Goal: Transaction & Acquisition: Subscribe to service/newsletter

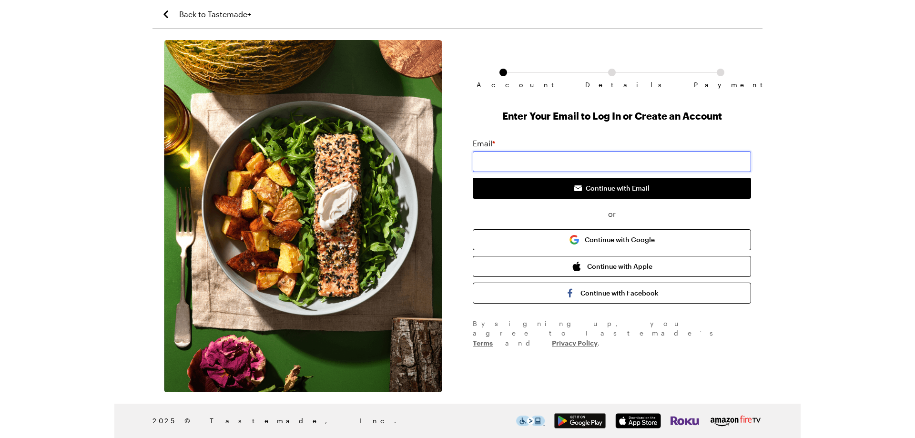
click at [578, 162] on input "email" at bounding box center [612, 161] width 278 height 21
type input "[EMAIL_ADDRESS][DOMAIN_NAME]"
click at [756, 202] on div "Account Details Payment Enter Your Email to Log In or Create an Account Email *…" at bounding box center [458, 216] width 610 height 352
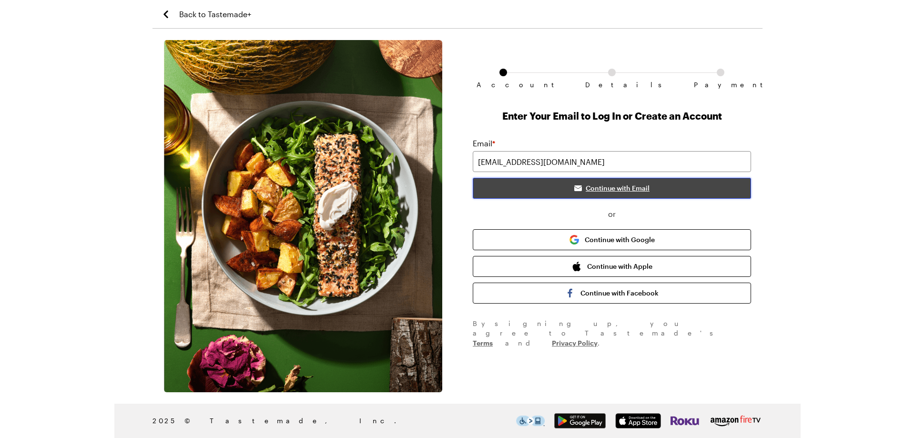
click at [606, 189] on span "Continue with Email" at bounding box center [618, 189] width 64 height 10
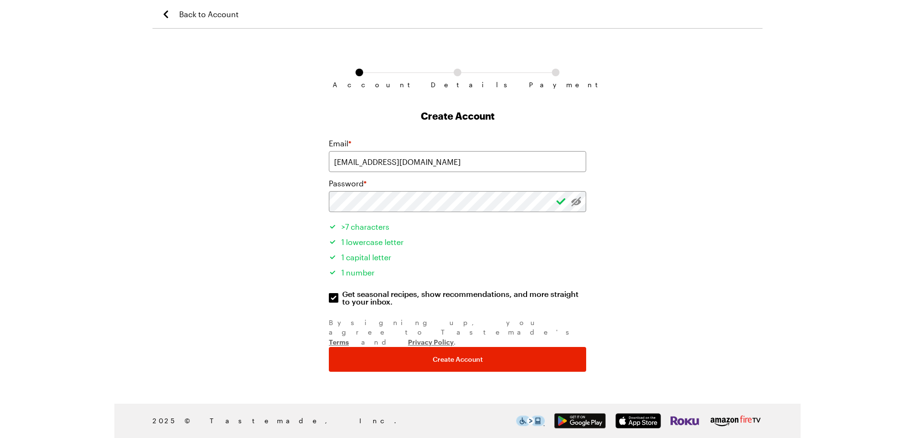
click at [624, 229] on div "Account Details Payment Create Account Email * [EMAIL_ADDRESS][DOMAIN_NAME] Pas…" at bounding box center [458, 216] width 610 height 352
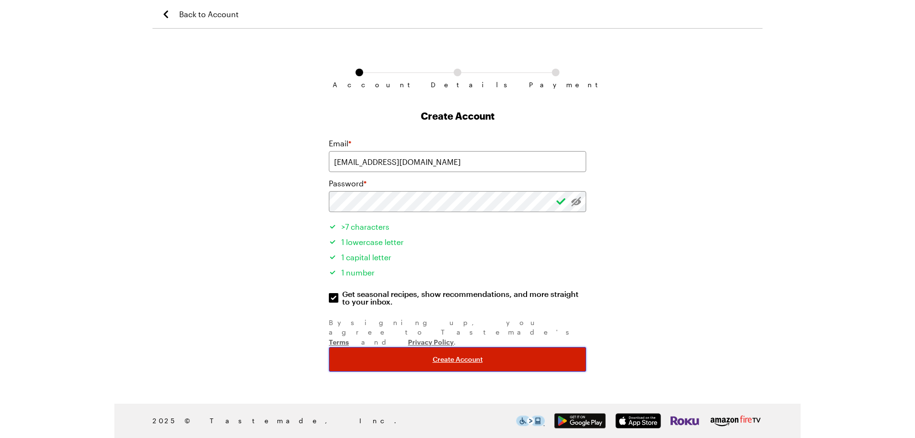
click at [455, 355] on span "Create Account" at bounding box center [458, 360] width 50 height 10
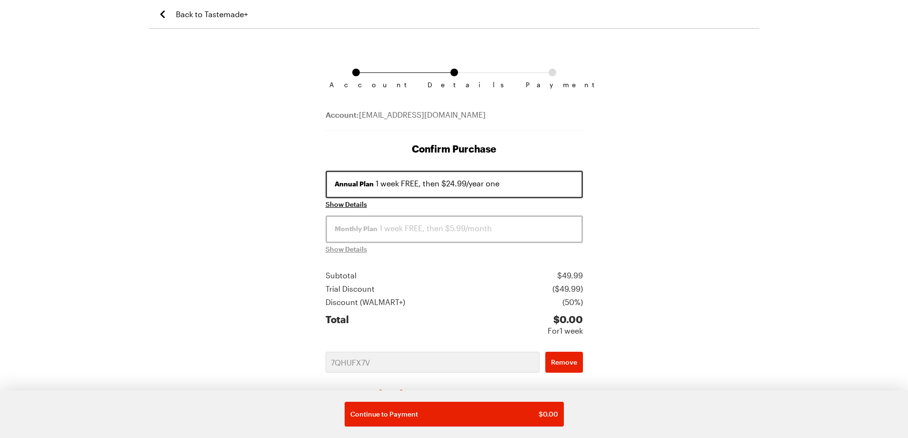
click at [612, 288] on div "Account Details Payment Account: [EMAIL_ADDRESS][DOMAIN_NAME] Confirm Purchase …" at bounding box center [454, 347] width 610 height 614
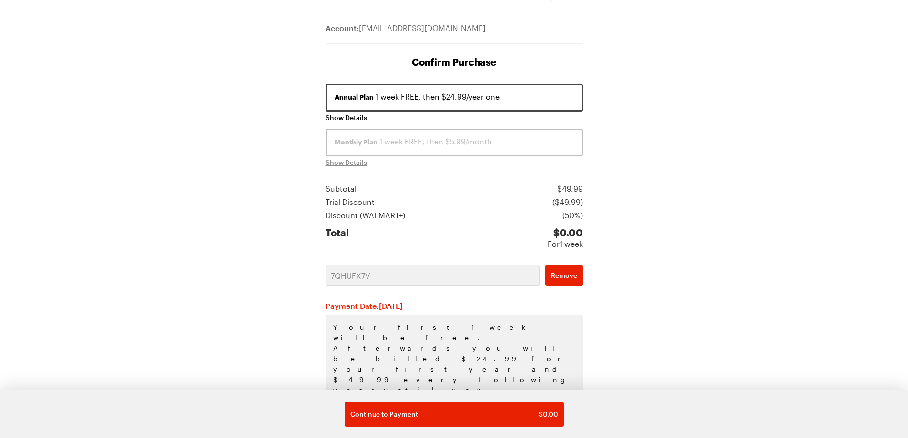
scroll to position [92, 0]
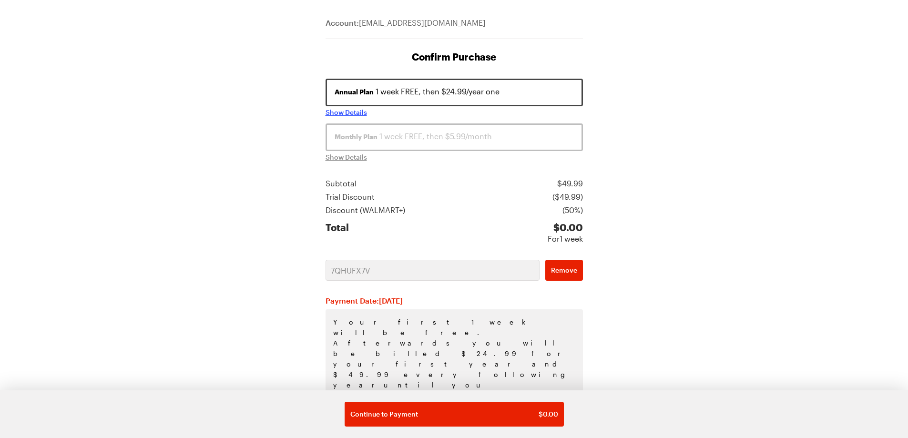
click at [337, 113] on span "Show Details" at bounding box center [346, 113] width 41 height 10
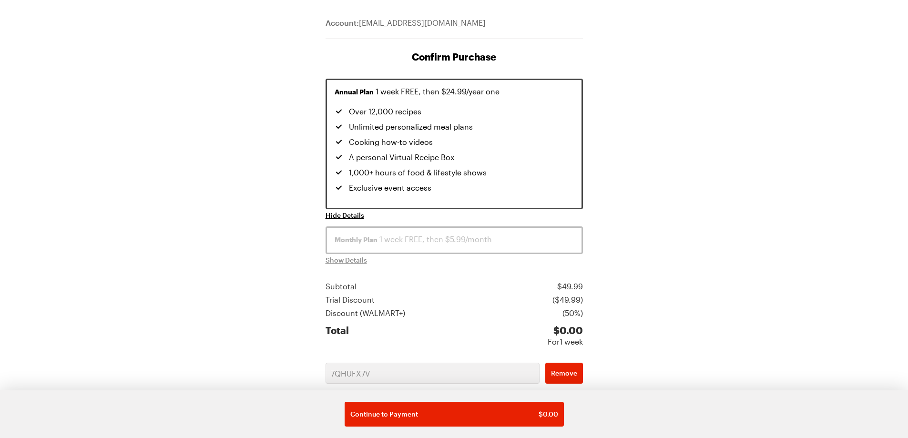
click at [233, 234] on div "Account Details Payment Account: [EMAIL_ADDRESS][DOMAIN_NAME] Confirm Purchase …" at bounding box center [454, 306] width 610 height 717
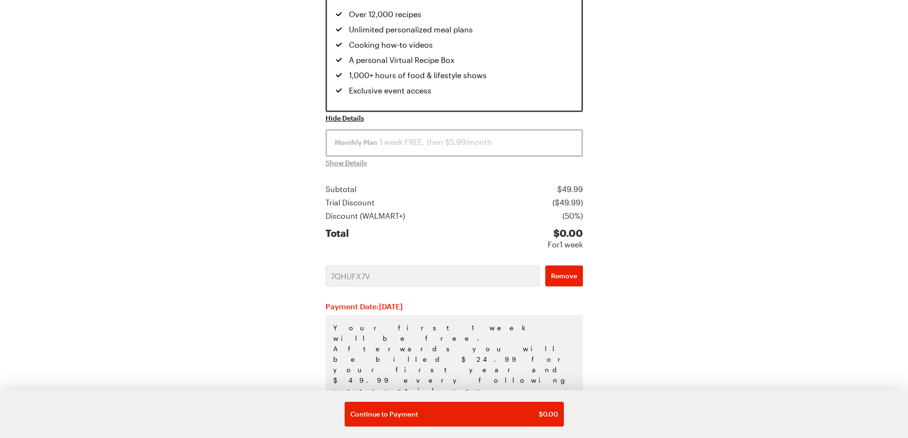
scroll to position [195, 0]
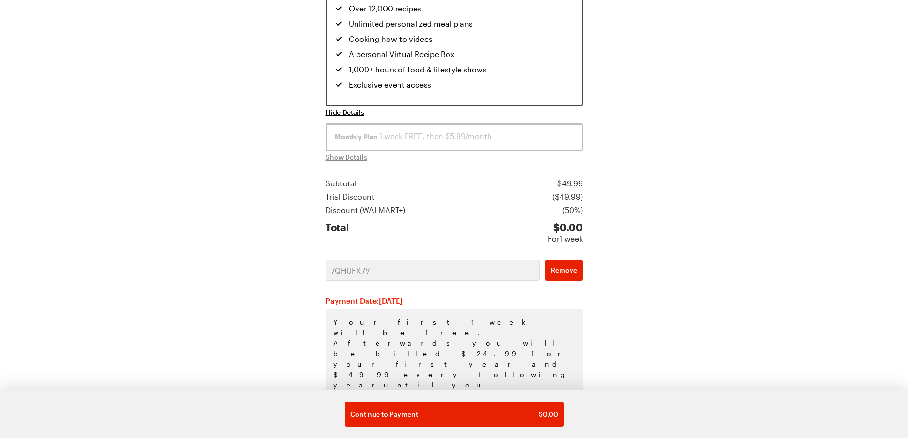
click at [594, 320] on div "Account Details Payment Account: [EMAIL_ADDRESS][DOMAIN_NAME] Confirm Purchase …" at bounding box center [454, 203] width 610 height 717
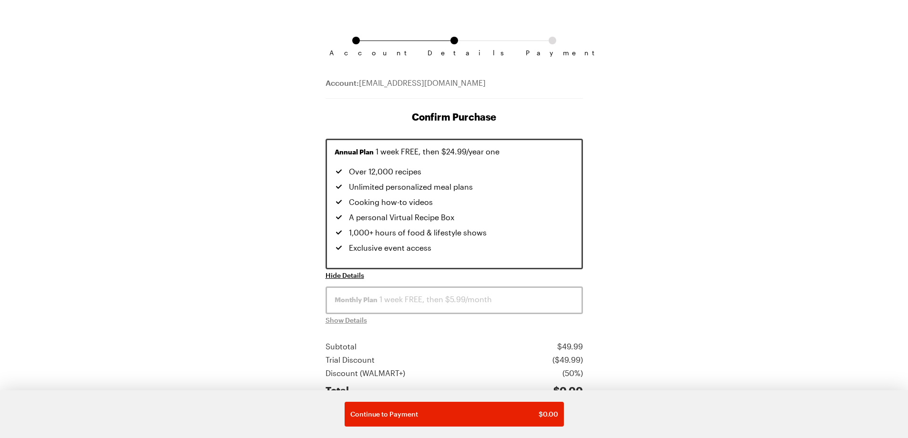
scroll to position [0, 0]
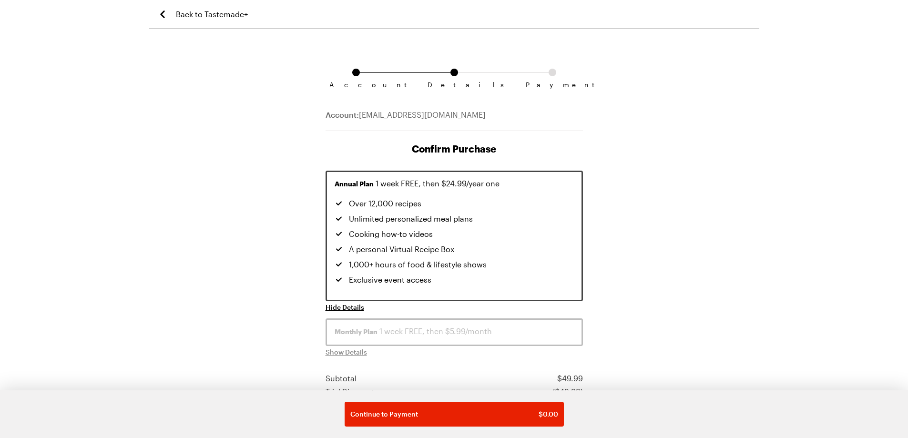
click at [357, 308] on span "Hide Details" at bounding box center [345, 308] width 39 height 10
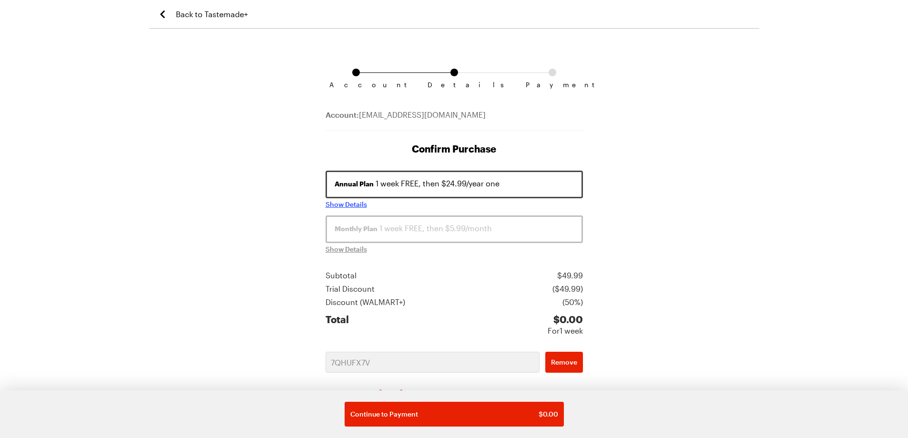
click at [345, 204] on span "Show Details" at bounding box center [346, 205] width 41 height 10
